Goal: Navigation & Orientation: Find specific page/section

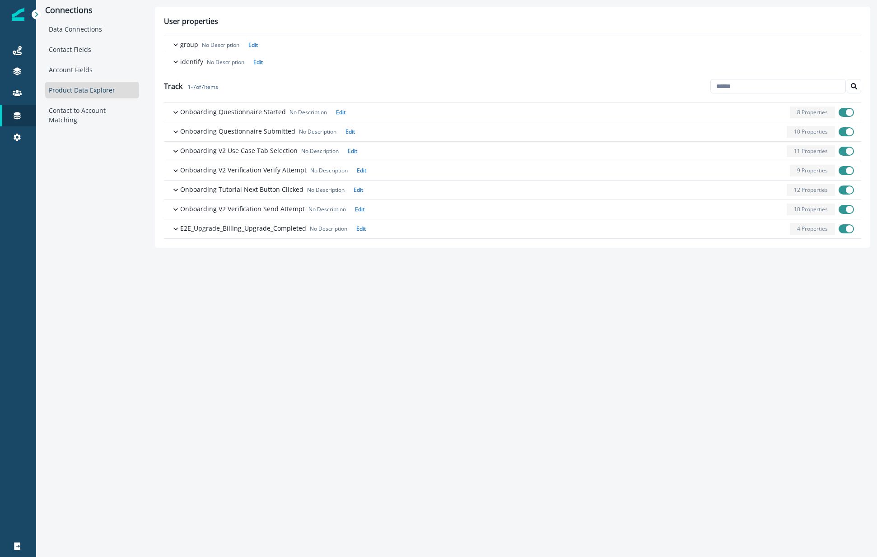
click at [243, 293] on div "Connections Data Connections Contact Fields Account Fields Product Data Explore…" at bounding box center [456, 278] width 841 height 557
click at [73, 29] on div "Data Connections" at bounding box center [92, 29] width 94 height 17
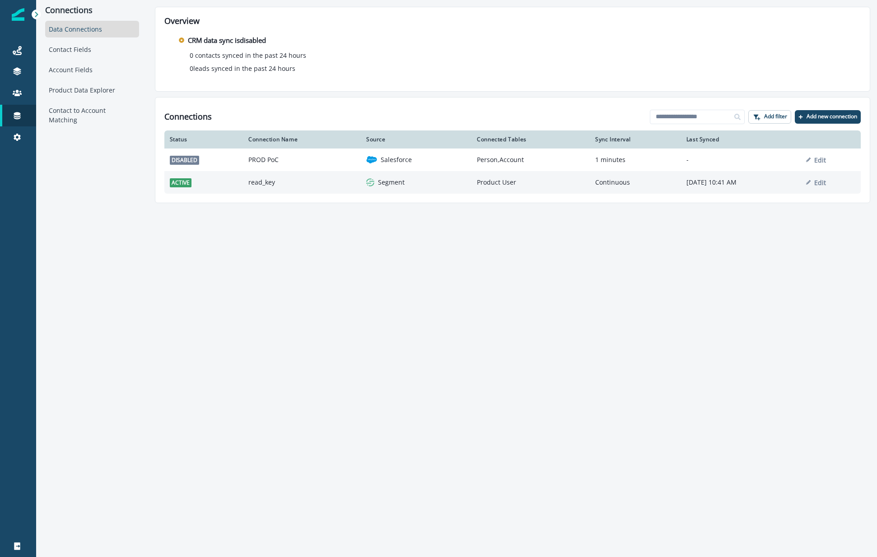
click at [259, 186] on td "read_key" at bounding box center [302, 182] width 118 height 23
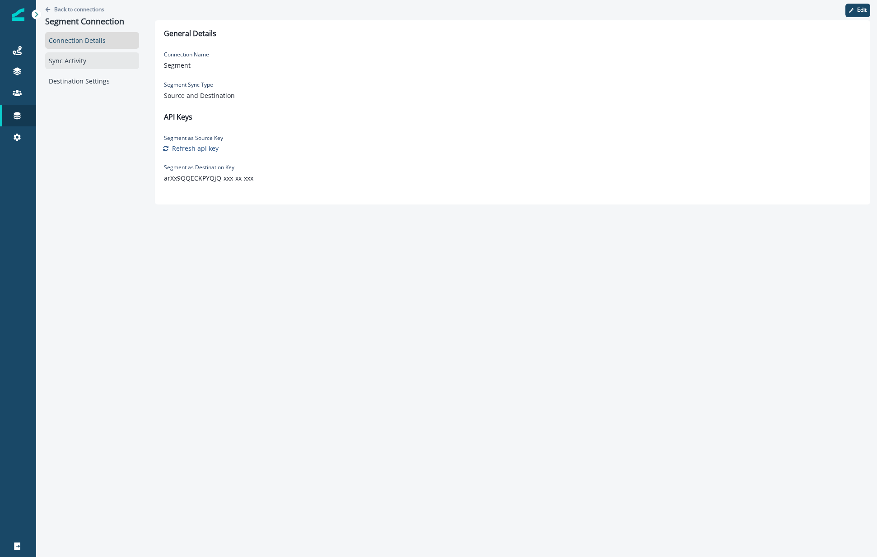
click at [90, 56] on div "Sync Activity" at bounding box center [92, 60] width 94 height 17
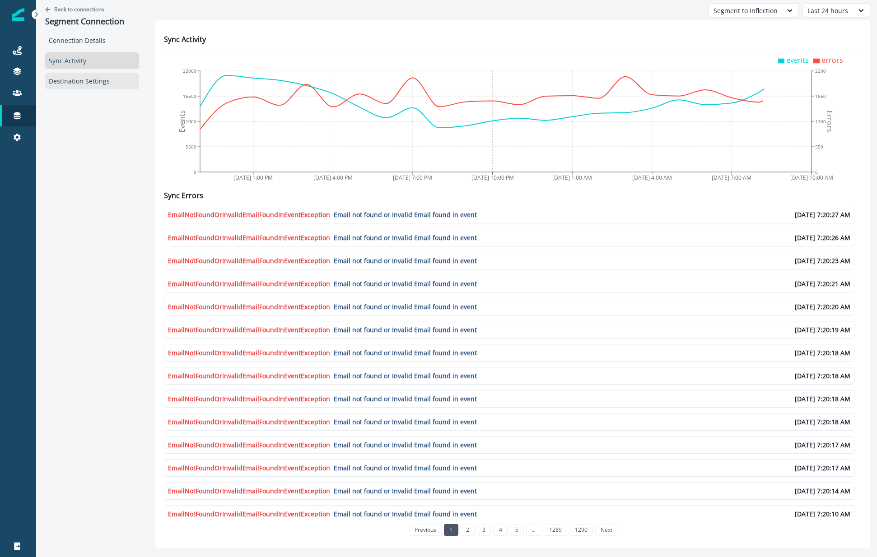
click at [90, 86] on div "Destination Settings" at bounding box center [92, 81] width 94 height 17
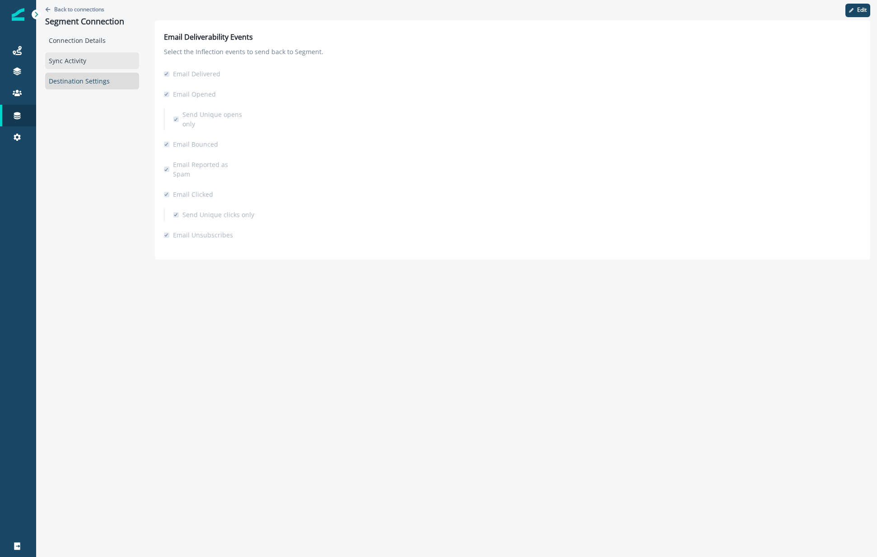
click at [75, 53] on div "Sync Activity" at bounding box center [92, 60] width 94 height 17
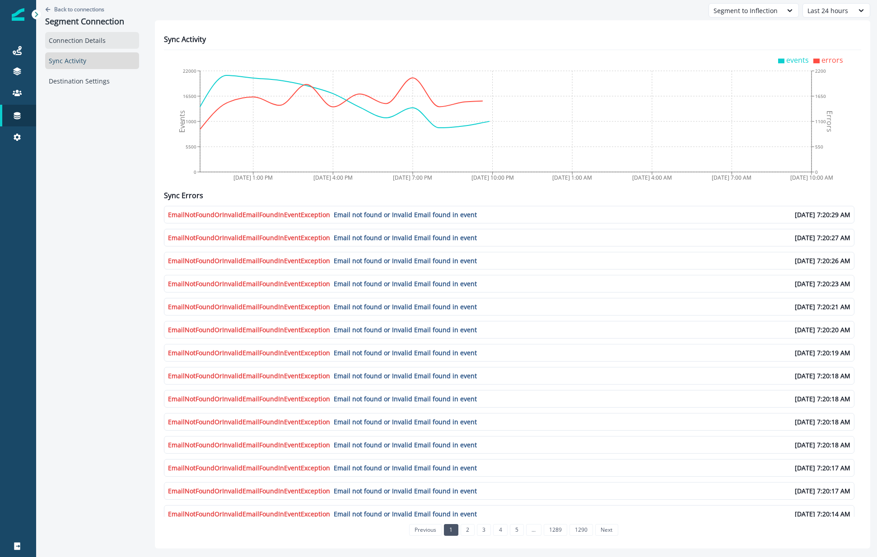
click at [76, 42] on div "Connection Details" at bounding box center [92, 40] width 94 height 17
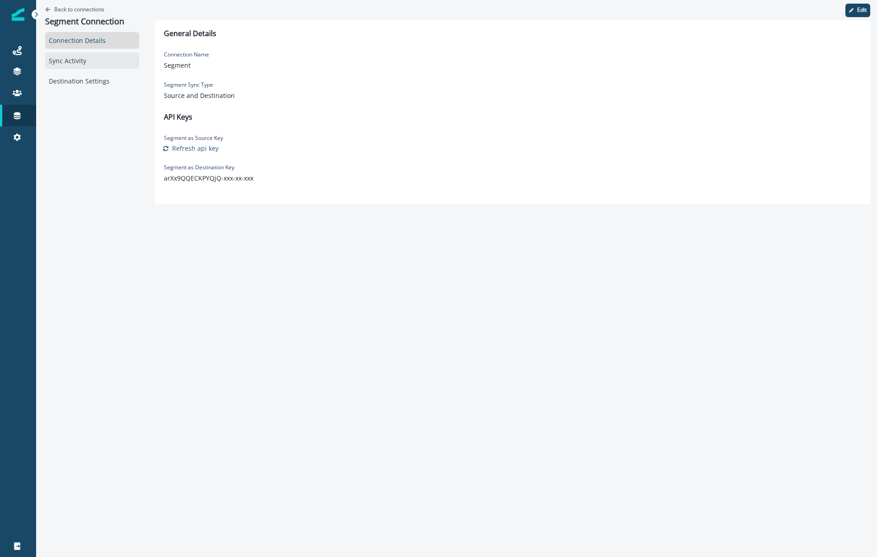
click at [68, 67] on div "Sync Activity" at bounding box center [92, 60] width 94 height 17
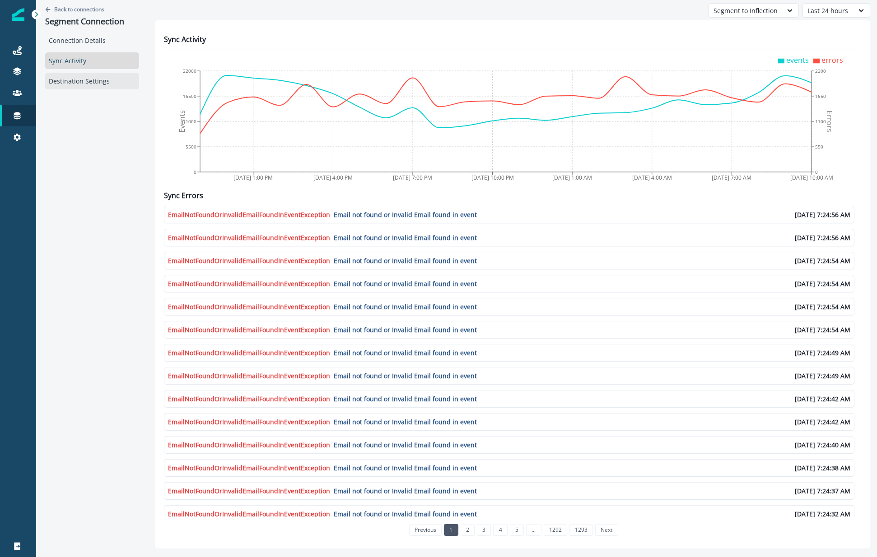
click at [75, 82] on div "Destination Settings" at bounding box center [92, 81] width 94 height 17
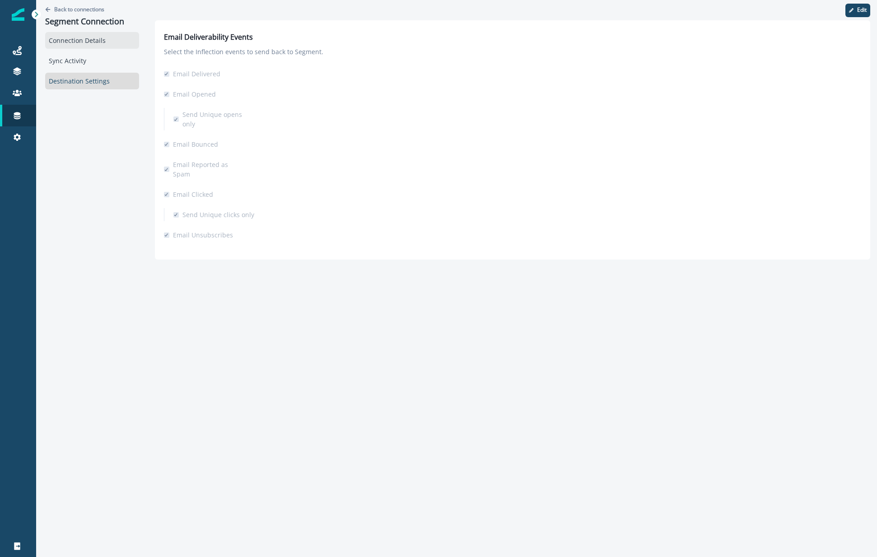
click at [59, 43] on div "Connection Details" at bounding box center [92, 40] width 94 height 17
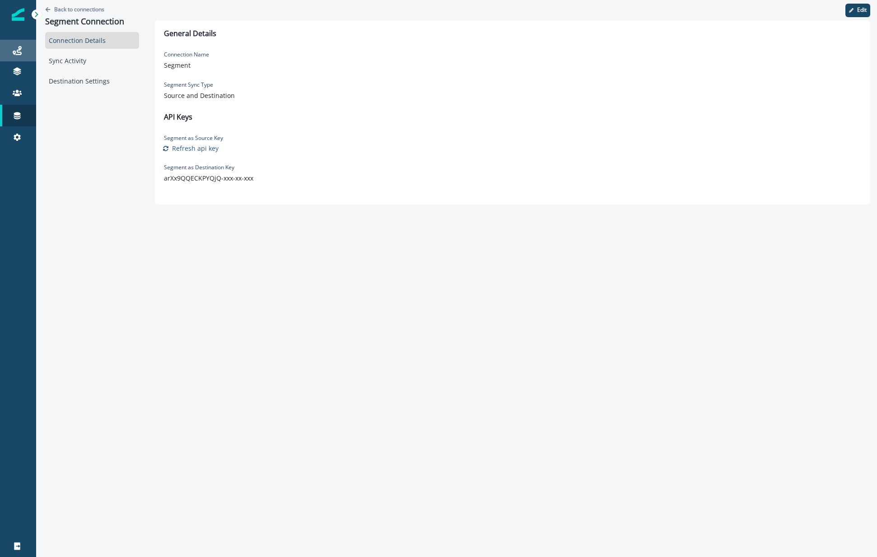
click at [10, 55] on div "Journeys" at bounding box center [18, 50] width 29 height 11
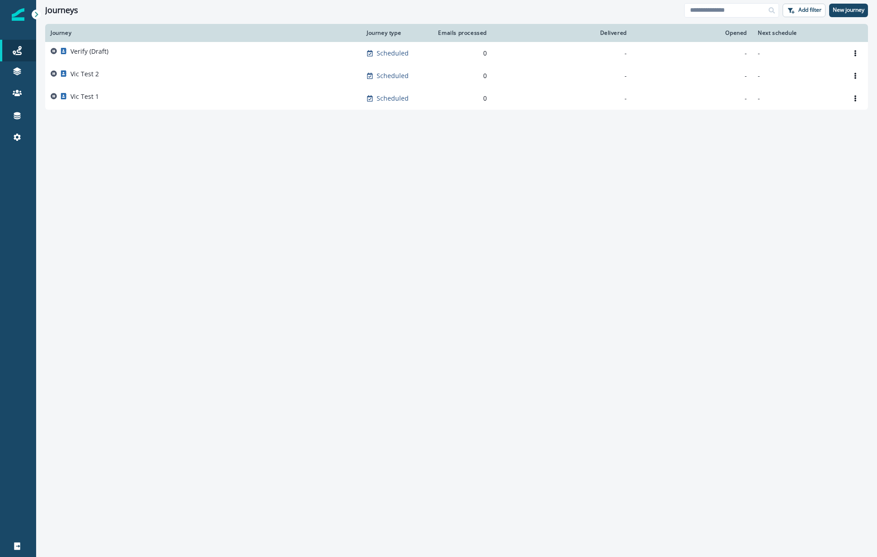
click at [37, 15] on icon at bounding box center [36, 14] width 6 height 6
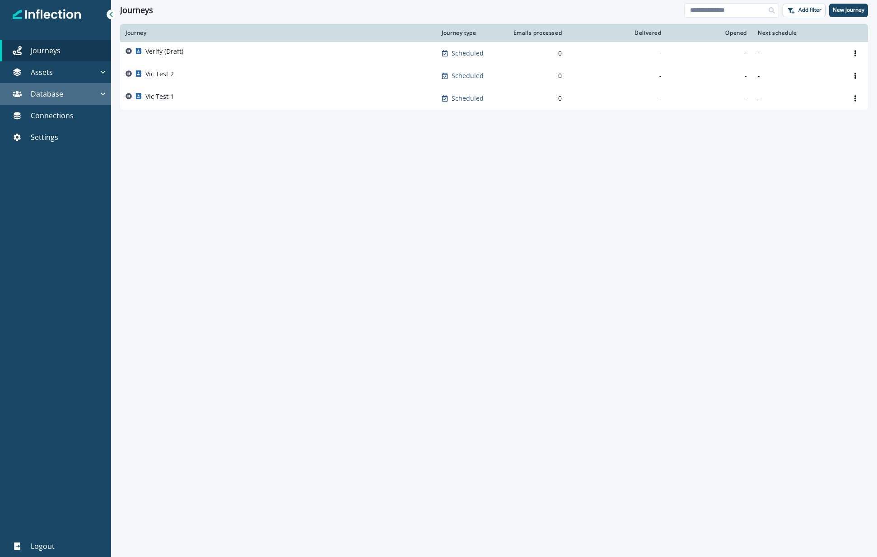
click at [97, 92] on div "Database" at bounding box center [51, 93] width 95 height 11
click at [51, 117] on div "Contacts" at bounding box center [58, 115] width 91 height 14
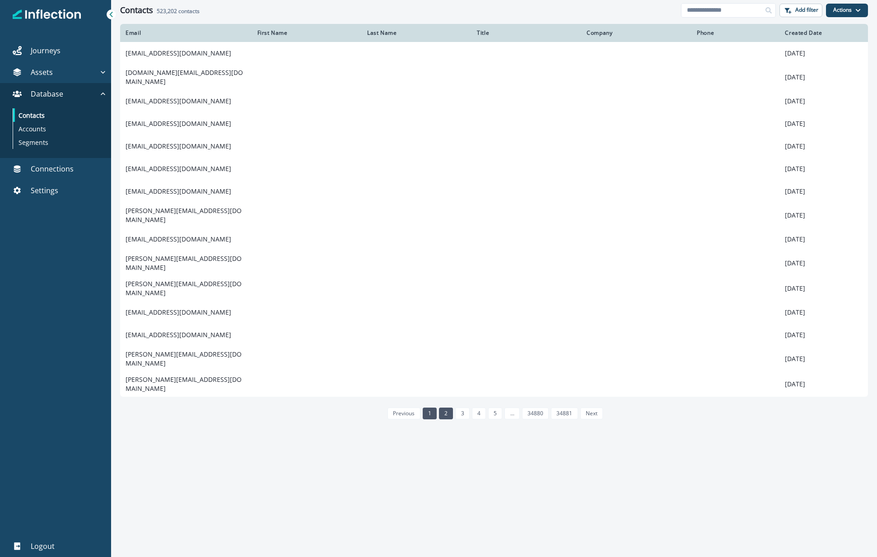
click at [446, 408] on link "2" at bounding box center [446, 414] width 14 height 12
